Goal: Task Accomplishment & Management: Use online tool/utility

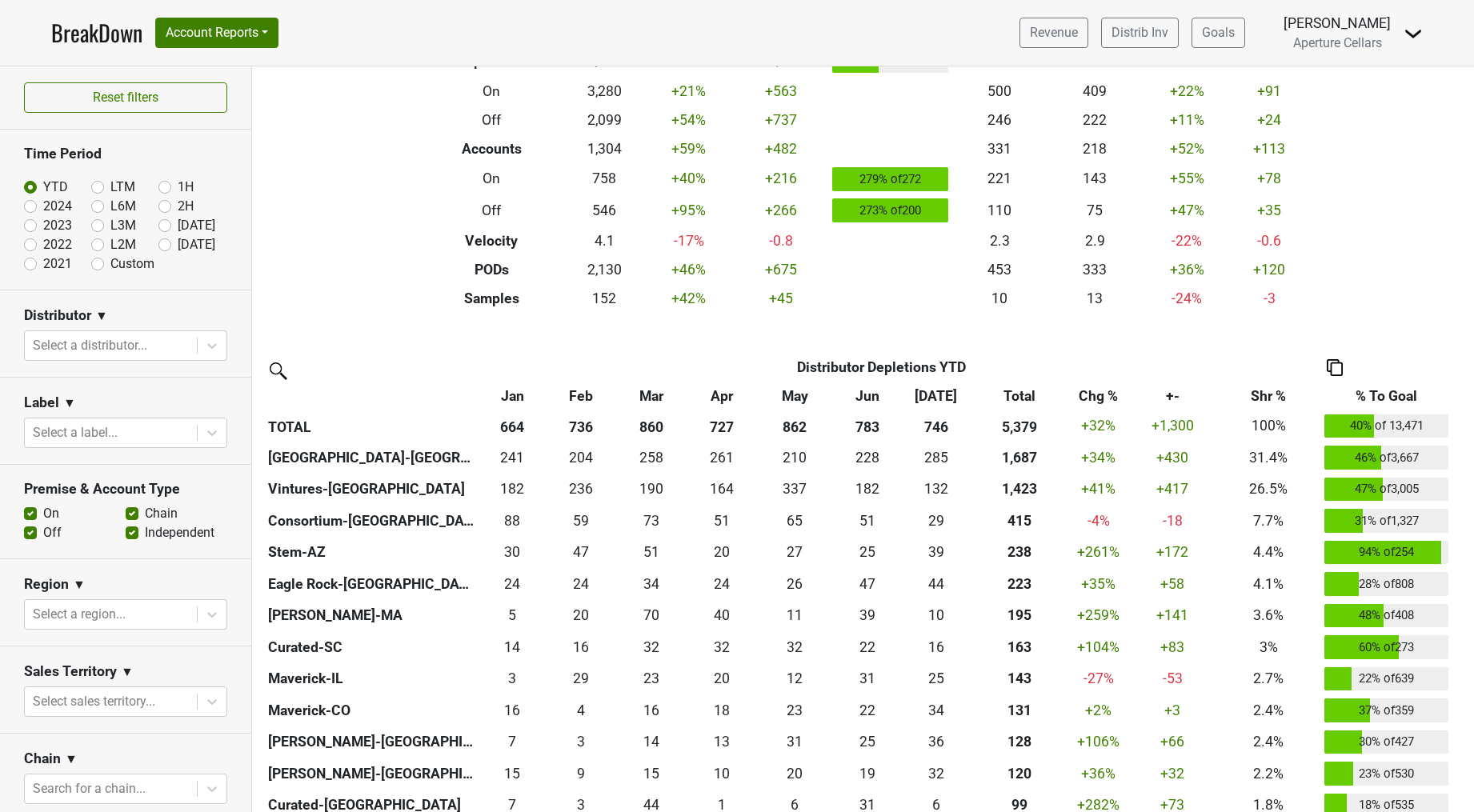
scroll to position [130, 0]
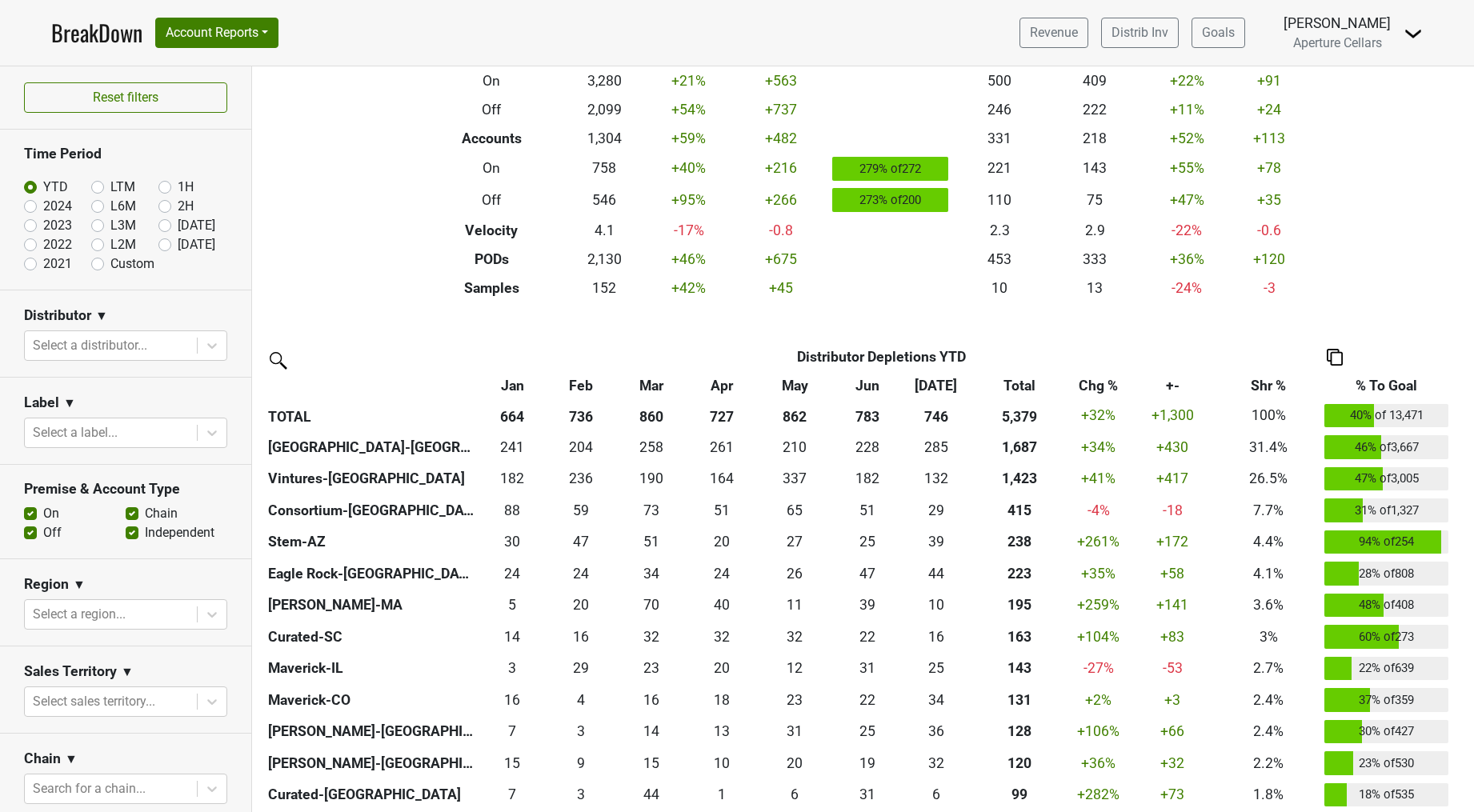
click at [1337, 358] on img at bounding box center [1335, 357] width 16 height 16
click at [1331, 278] on div "Copy as Image" at bounding box center [1332, 282] width 81 height 23
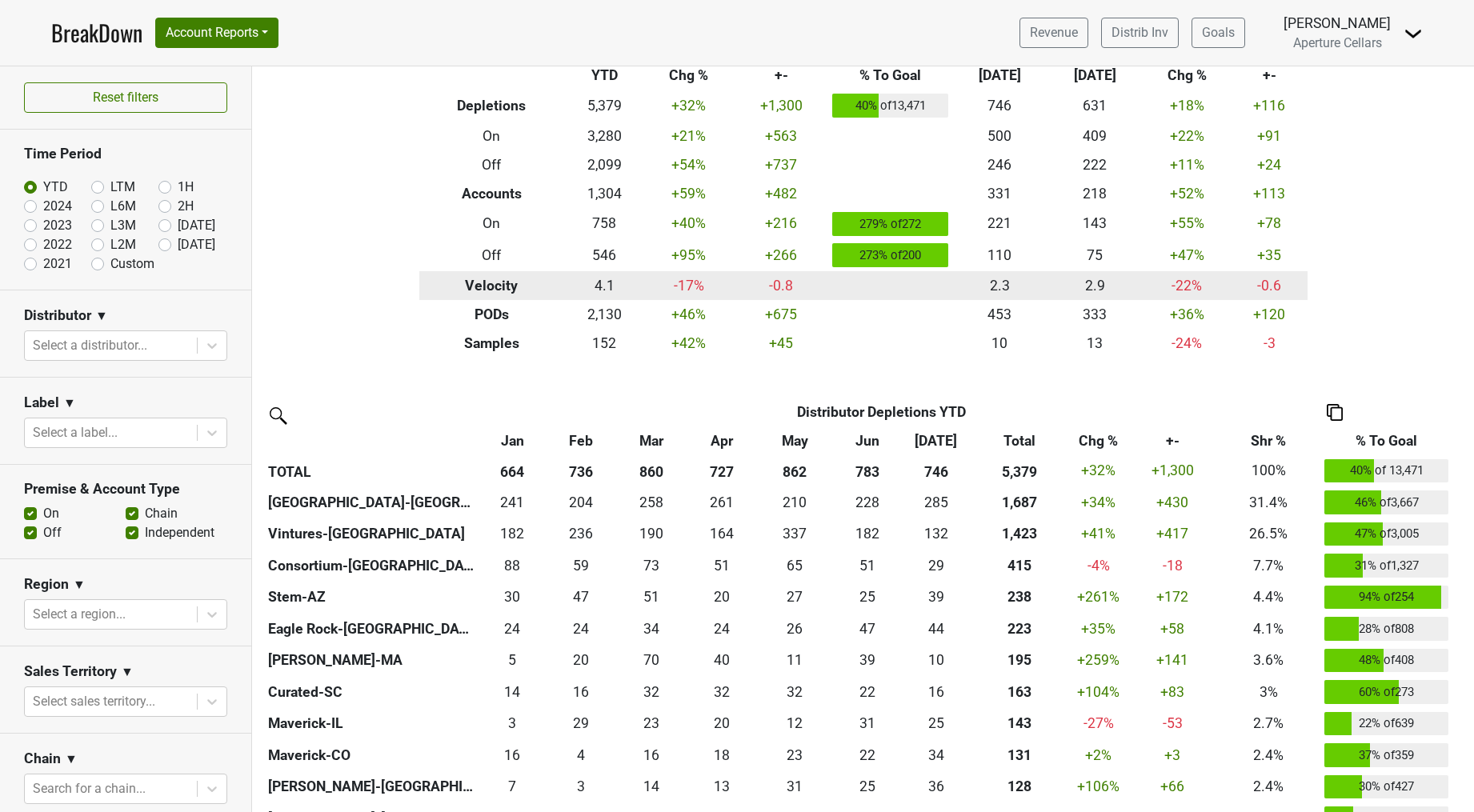
scroll to position [0, 0]
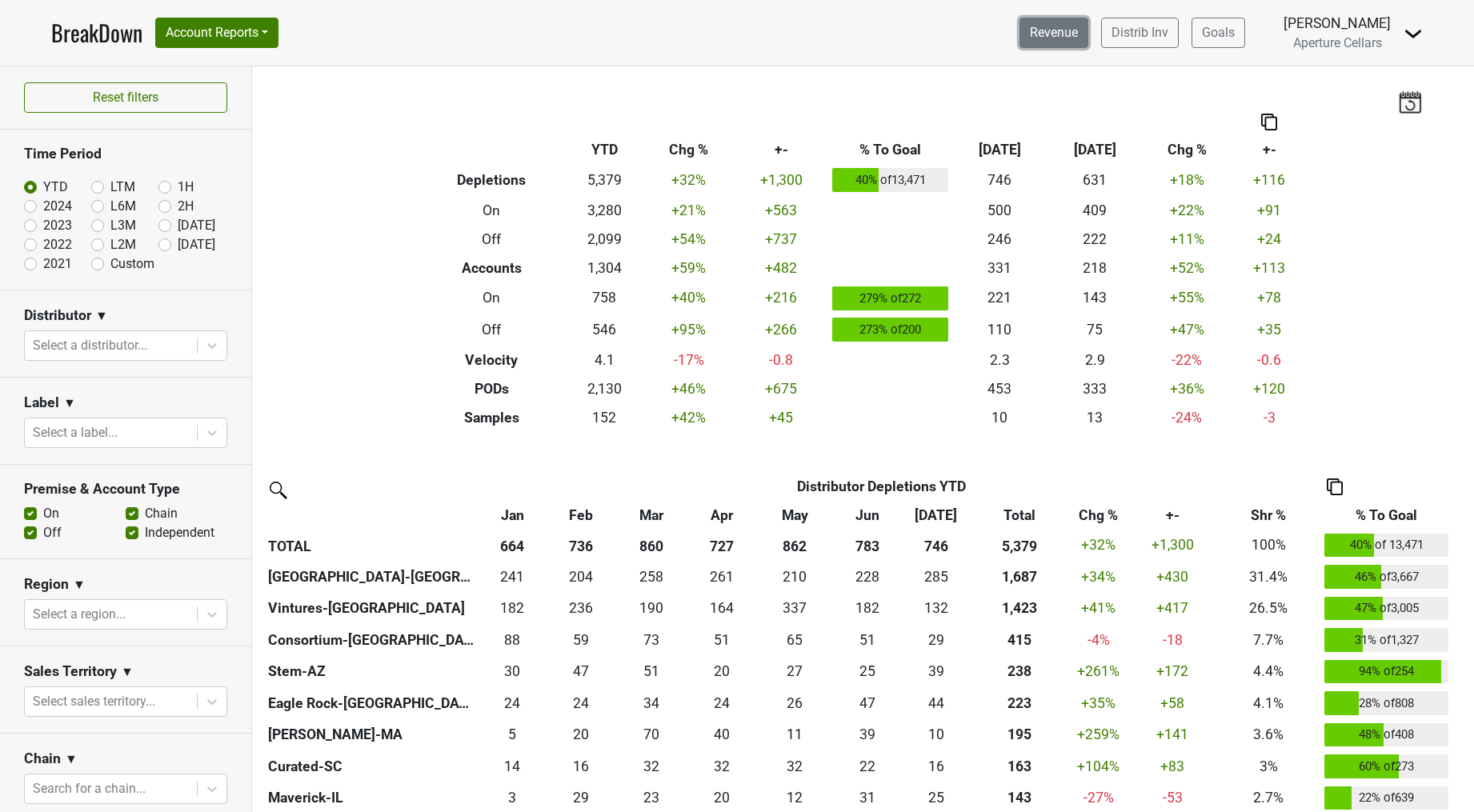
click at [1088, 32] on link "Revenue" at bounding box center [1054, 32] width 69 height 30
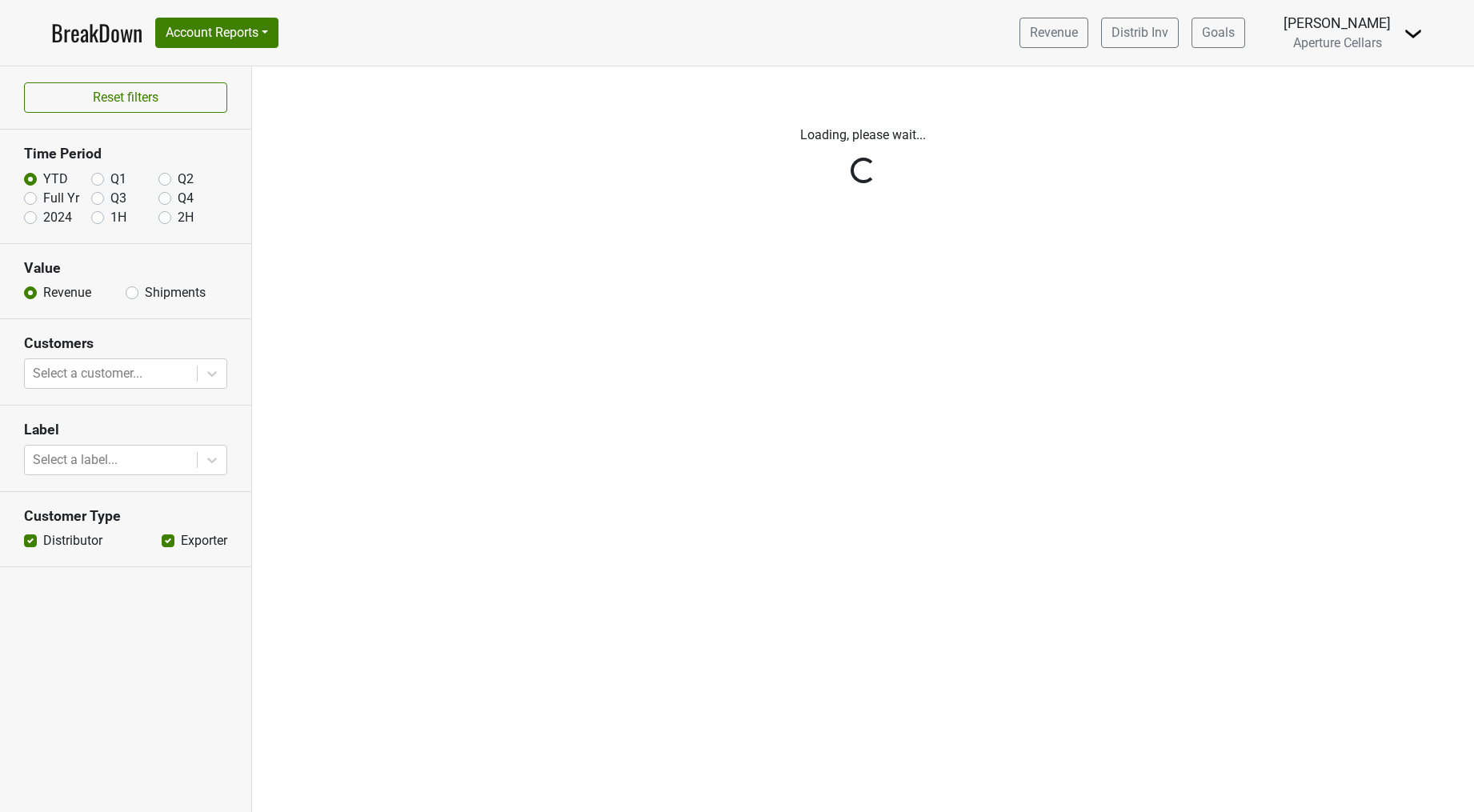
click at [186, 297] on div "Reset filters Time Period YTD Q1 Q2 Full Yr Q3 Q4 2024 1H 2H Value Revenue Ship…" at bounding box center [126, 439] width 252 height 745
click at [130, 291] on div "Reset filters Time Period YTD Q1 Q2 Full Yr Q3 Q4 2024 1H 2H Value Revenue Ship…" at bounding box center [126, 439] width 252 height 745
click at [132, 295] on div "Reset filters Time Period YTD Q1 Q2 Full Yr Q3 Q4 2024 1H 2H Value Revenue Ship…" at bounding box center [126, 439] width 252 height 745
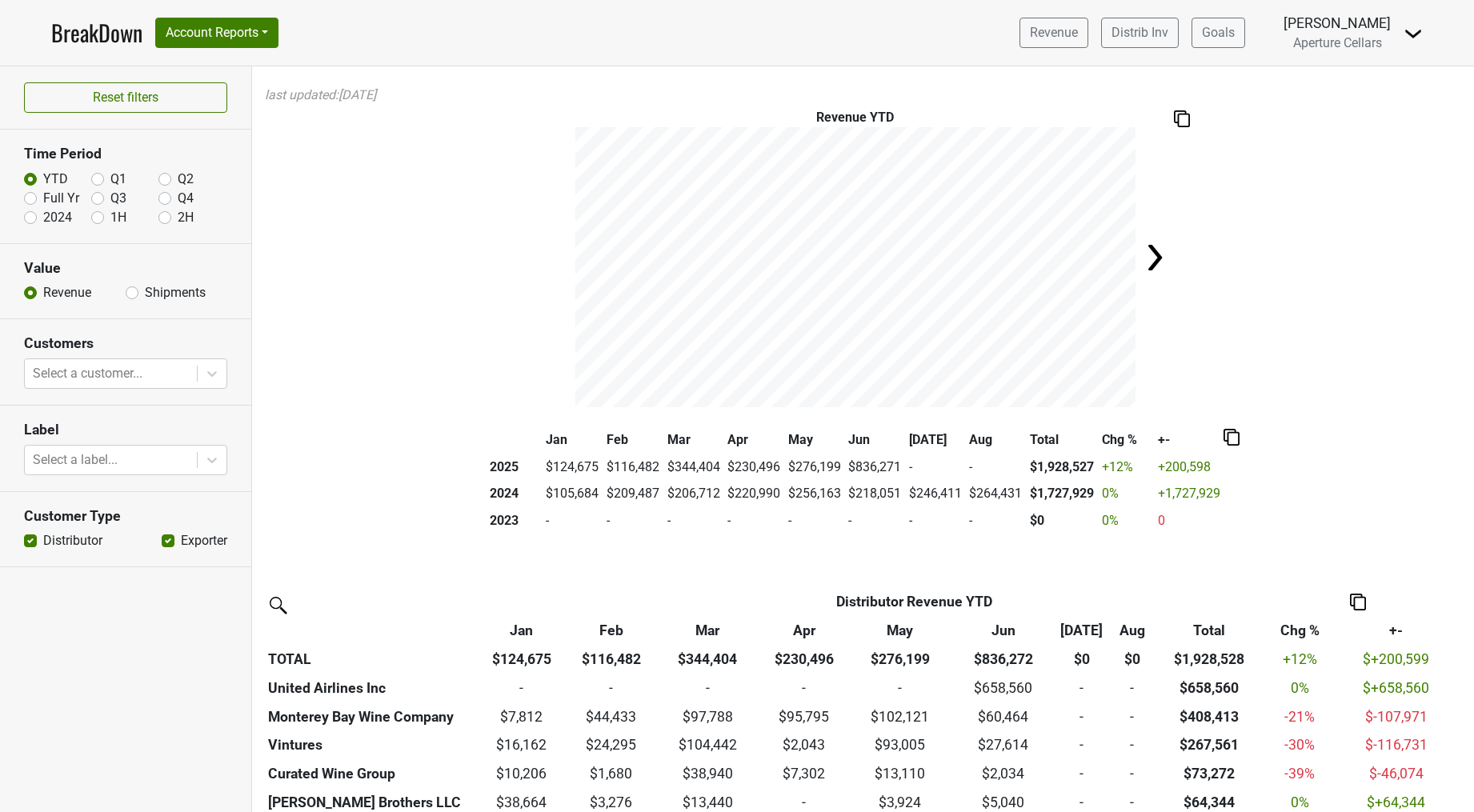
click at [145, 297] on label "Shipments" at bounding box center [175, 293] width 60 height 19
click at [135, 297] on input "Shipments" at bounding box center [131, 291] width 13 height 16
radio input "true"
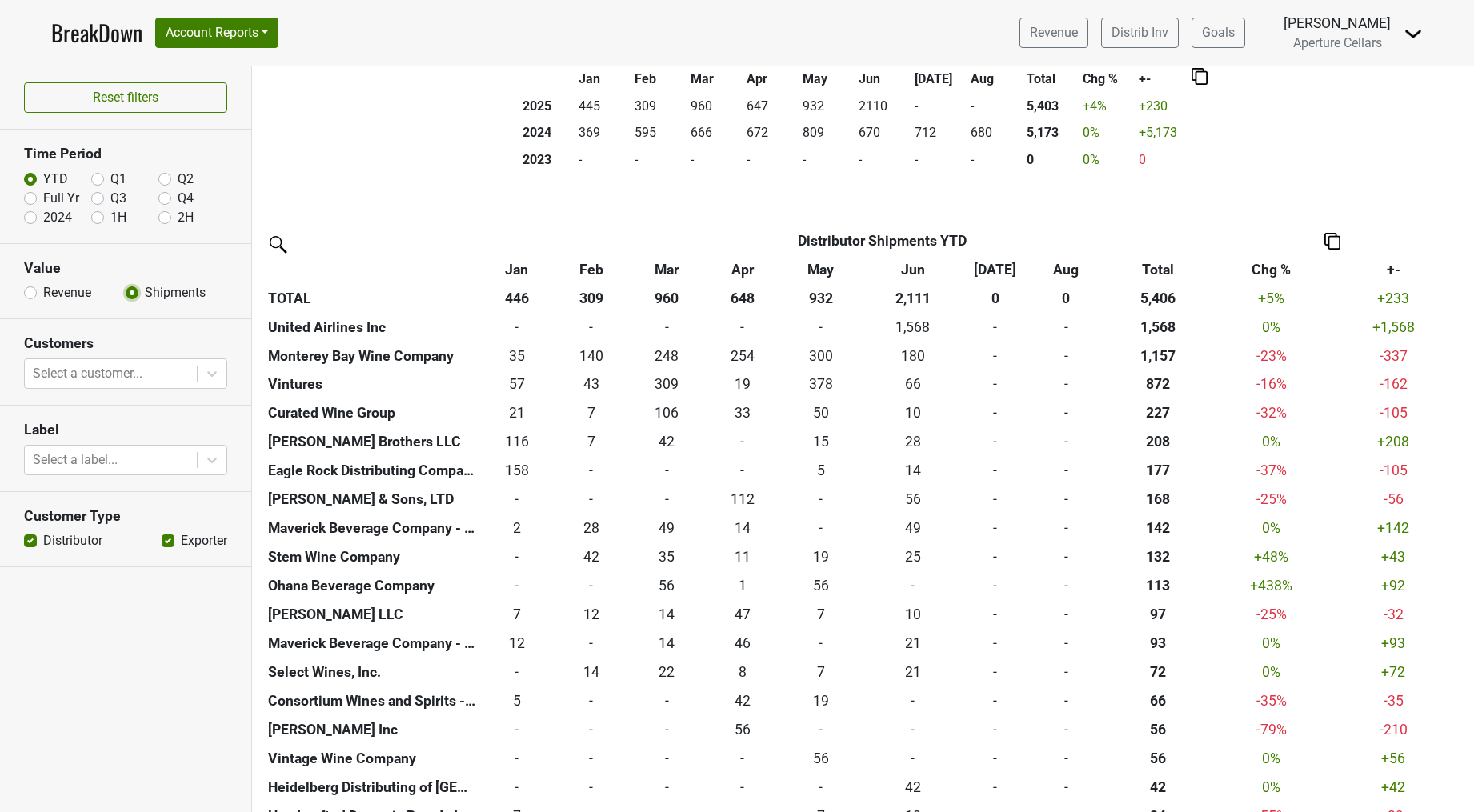
scroll to position [314, 0]
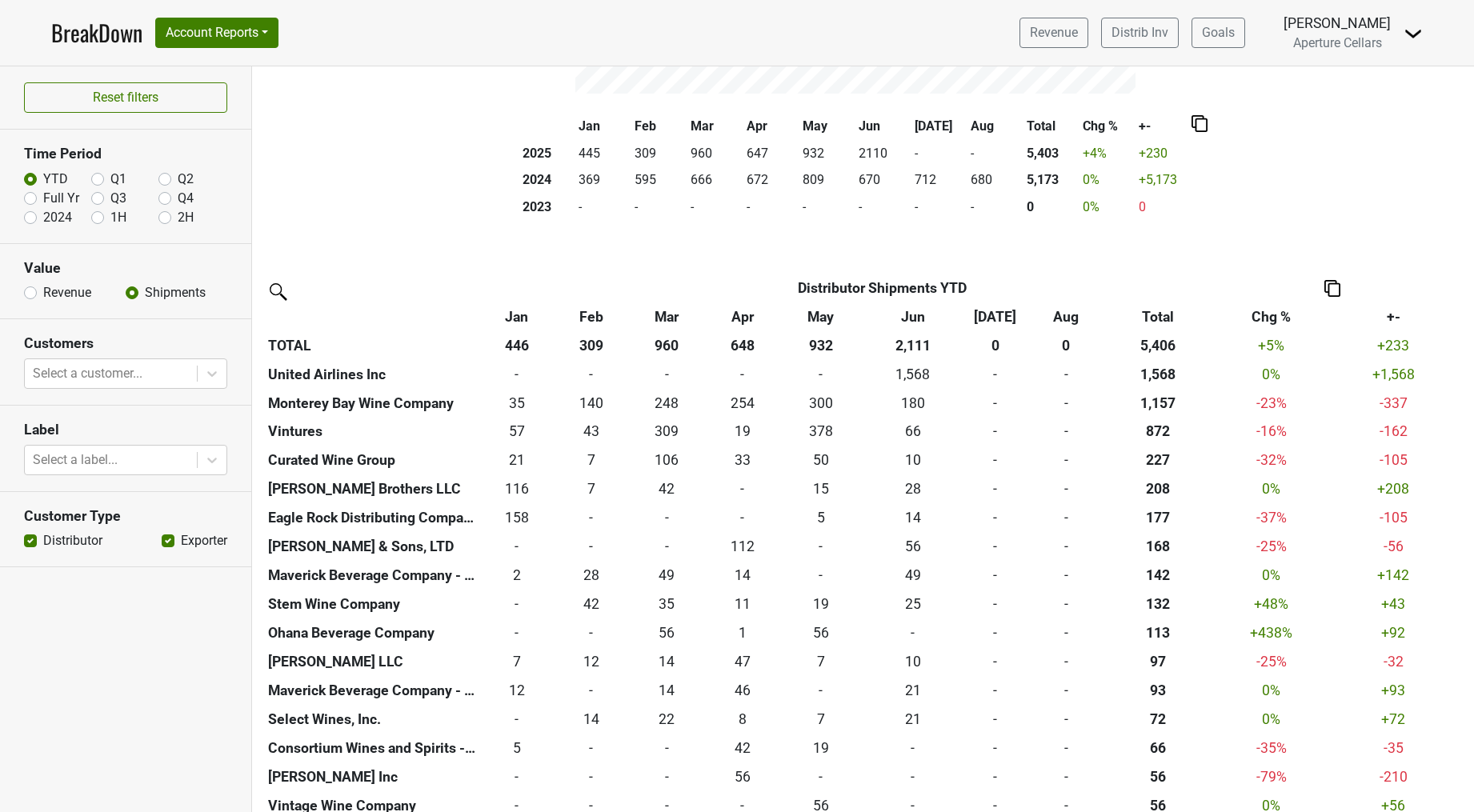
click at [1340, 288] on img at bounding box center [1332, 288] width 16 height 16
click at [1348, 238] on div "Copy as Image" at bounding box center [1331, 237] width 80 height 23
